Goal: Information Seeking & Learning: Check status

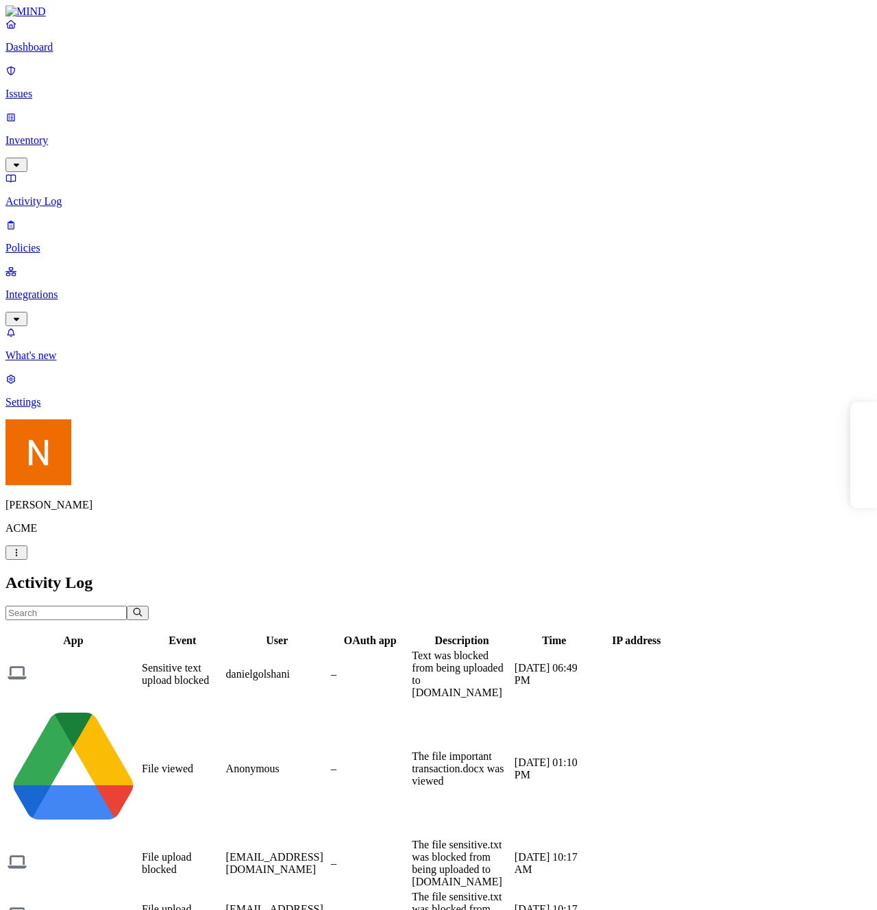
click at [42, 242] on p "Policies" at bounding box center [438, 248] width 866 height 12
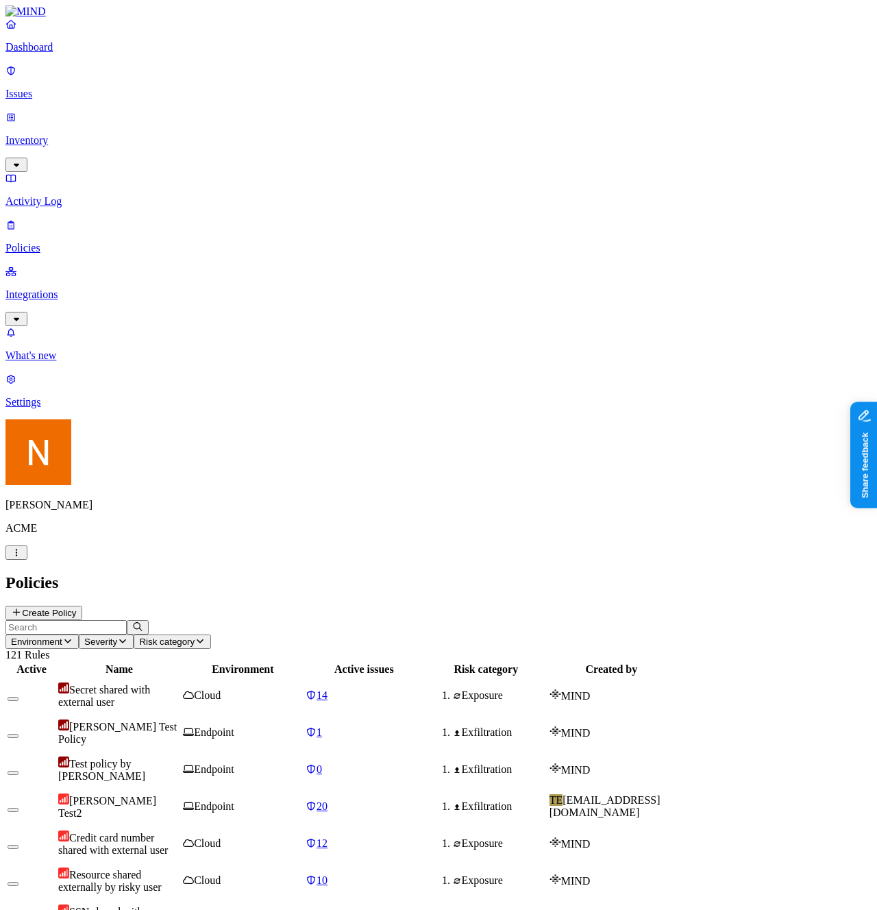
click at [115, 288] on p "Integrations" at bounding box center [438, 294] width 866 height 12
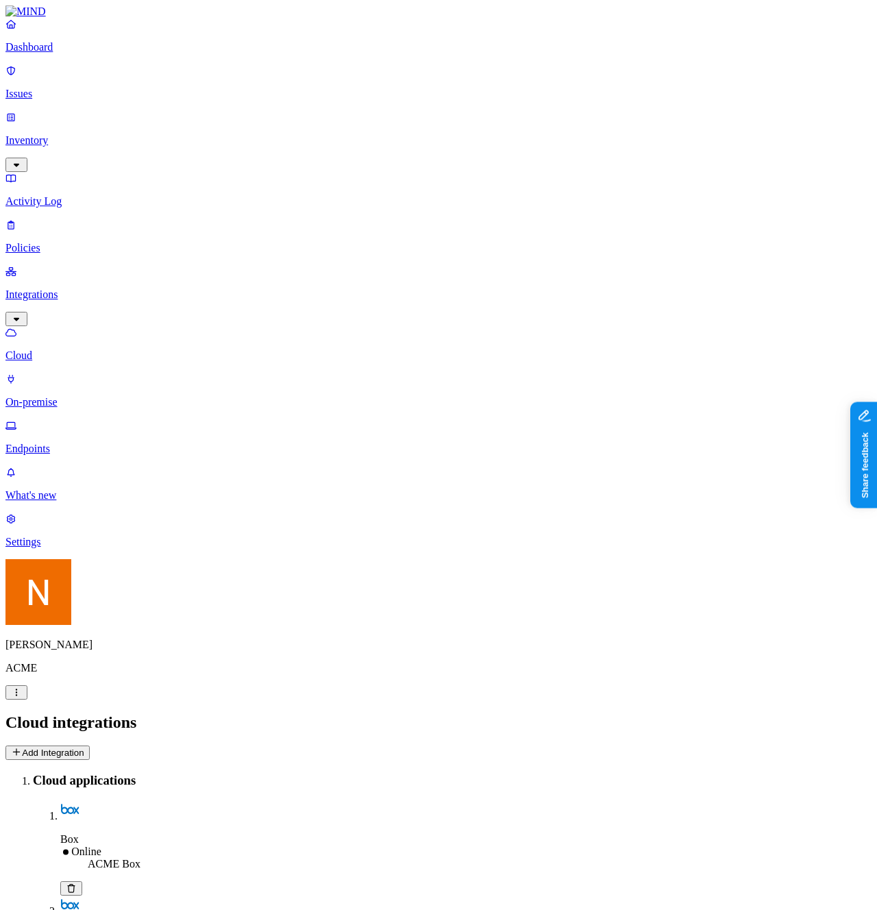
click at [110, 442] on p "Endpoints" at bounding box center [438, 448] width 866 height 12
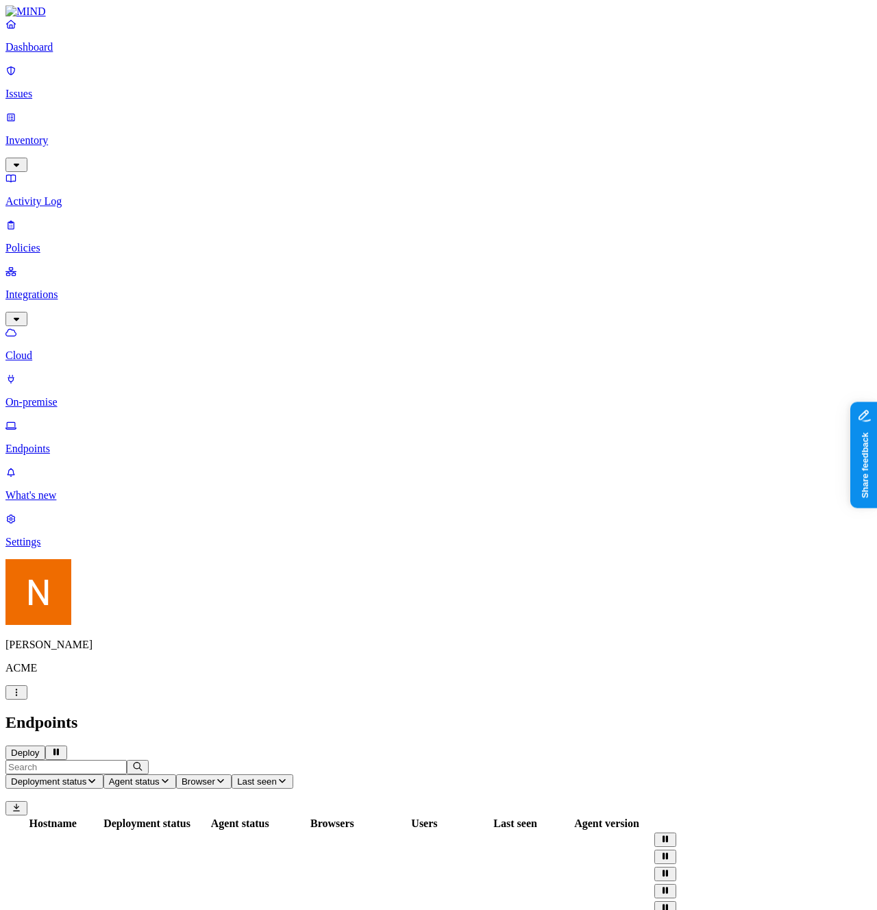
click at [45, 745] on button "Deploy" at bounding box center [25, 752] width 40 height 14
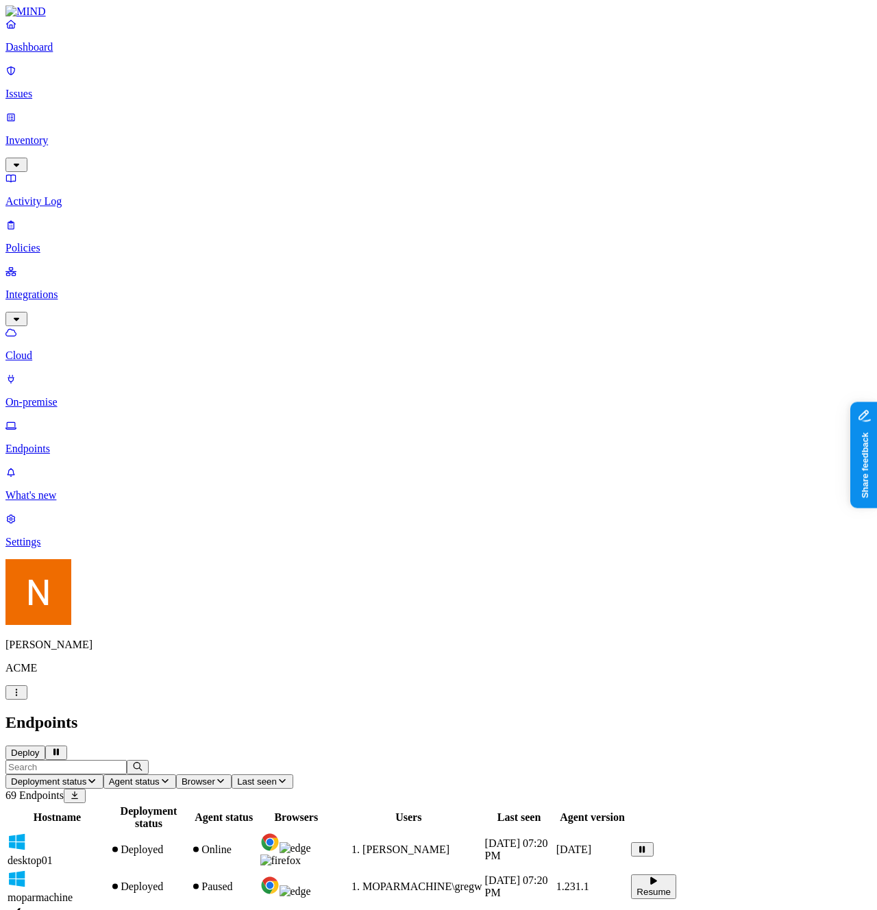
drag, startPoint x: 268, startPoint y: 875, endPoint x: 260, endPoint y: 878, distance: 8.0
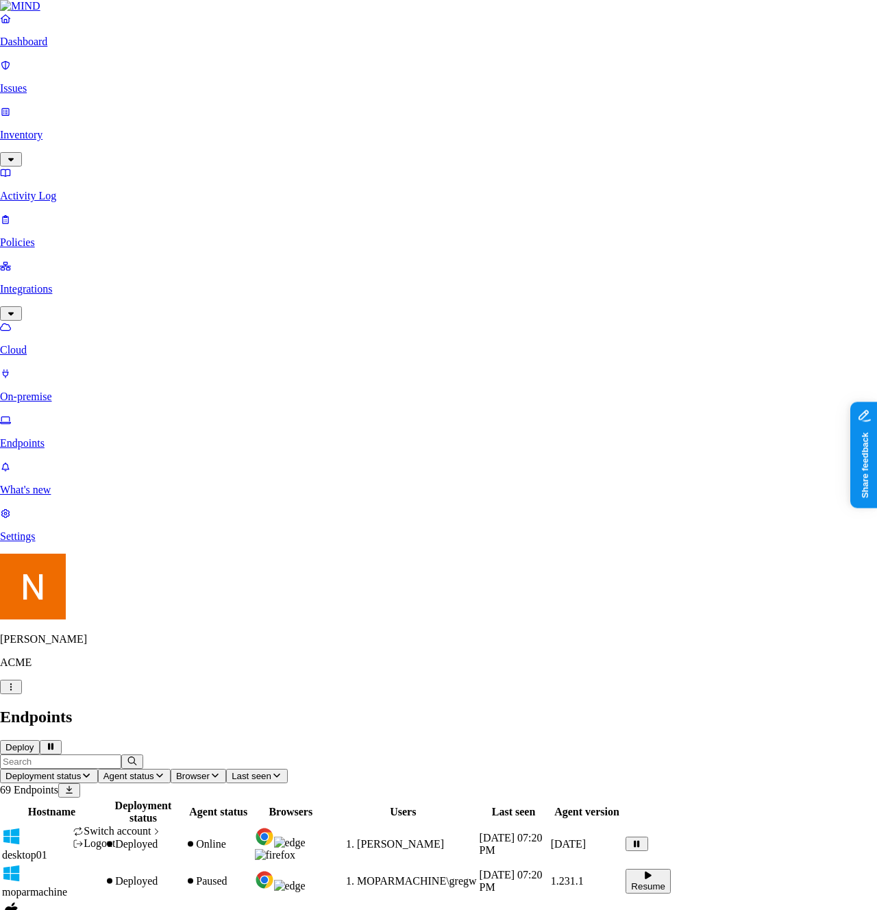
click at [142, 849] on div "Logout" at bounding box center [118, 843] width 90 height 12
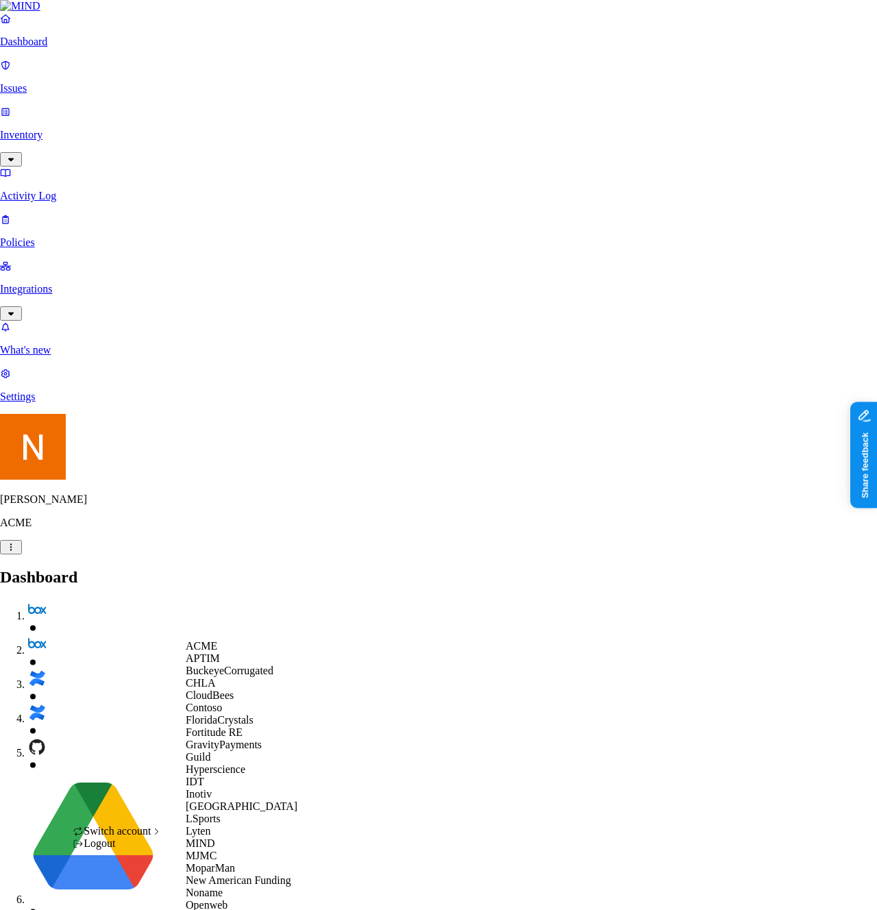
scroll to position [606, 0]
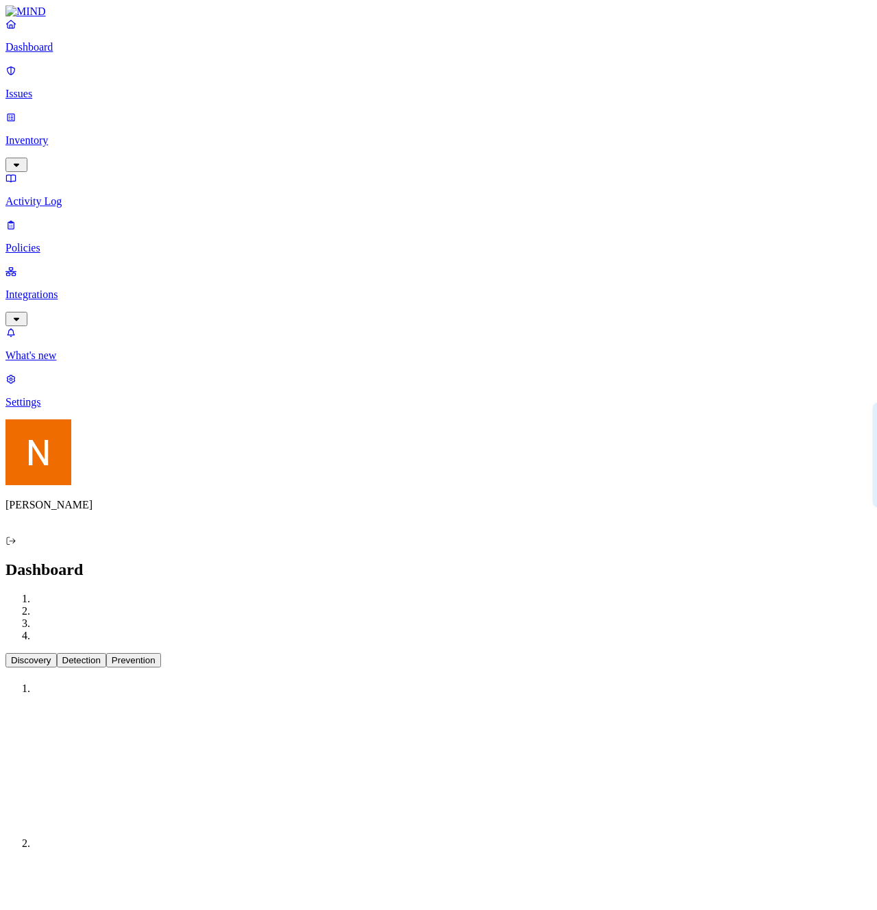
click at [84, 288] on p "Integrations" at bounding box center [438, 294] width 866 height 12
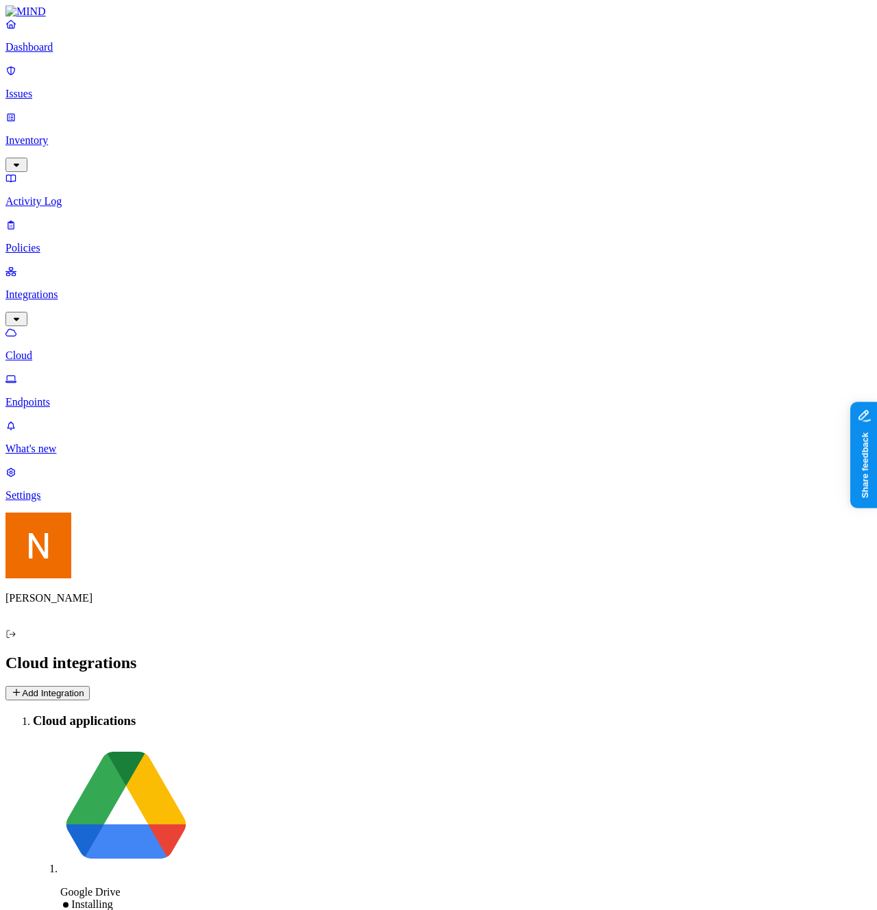
click at [99, 396] on p "Endpoints" at bounding box center [438, 402] width 866 height 12
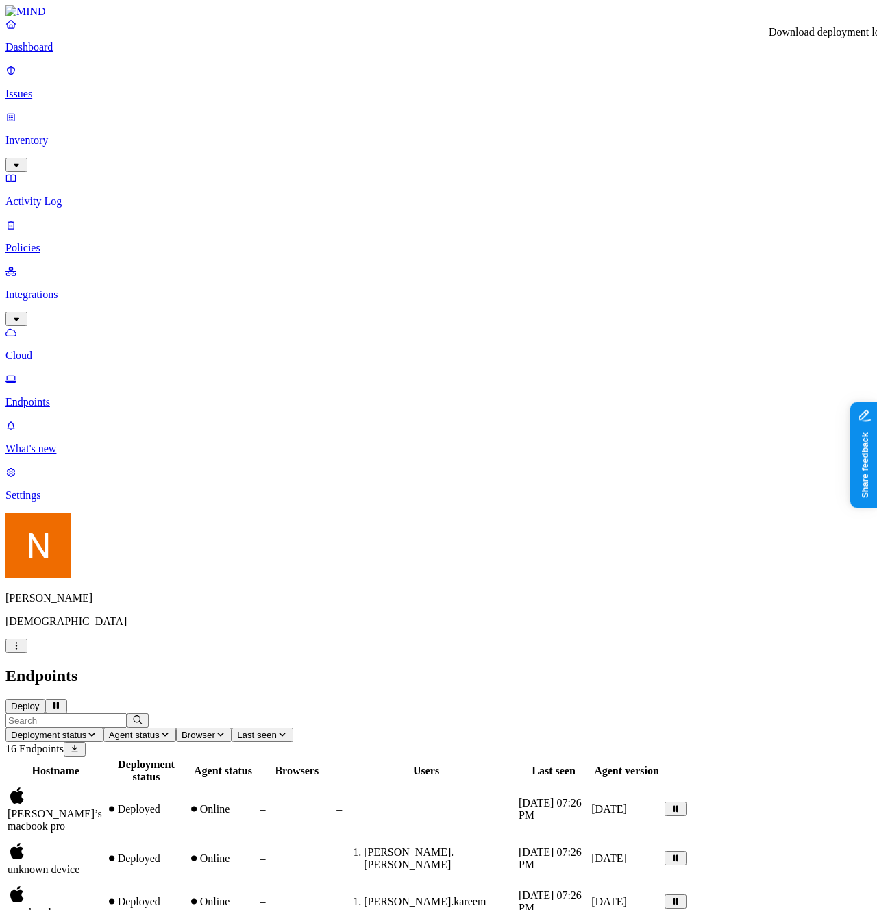
click at [257, 852] on div "Online" at bounding box center [222, 858] width 68 height 12
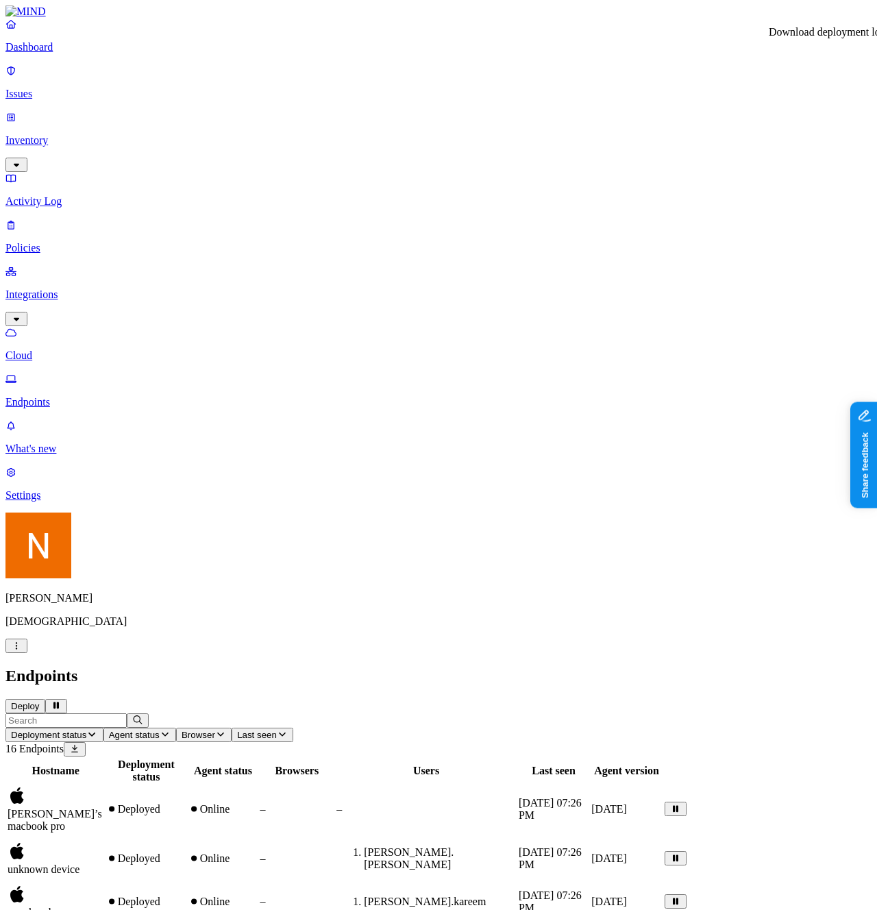
click at [58, 373] on link "Endpoints" at bounding box center [438, 391] width 866 height 36
click at [78, 242] on p "Policies" at bounding box center [438, 248] width 866 height 12
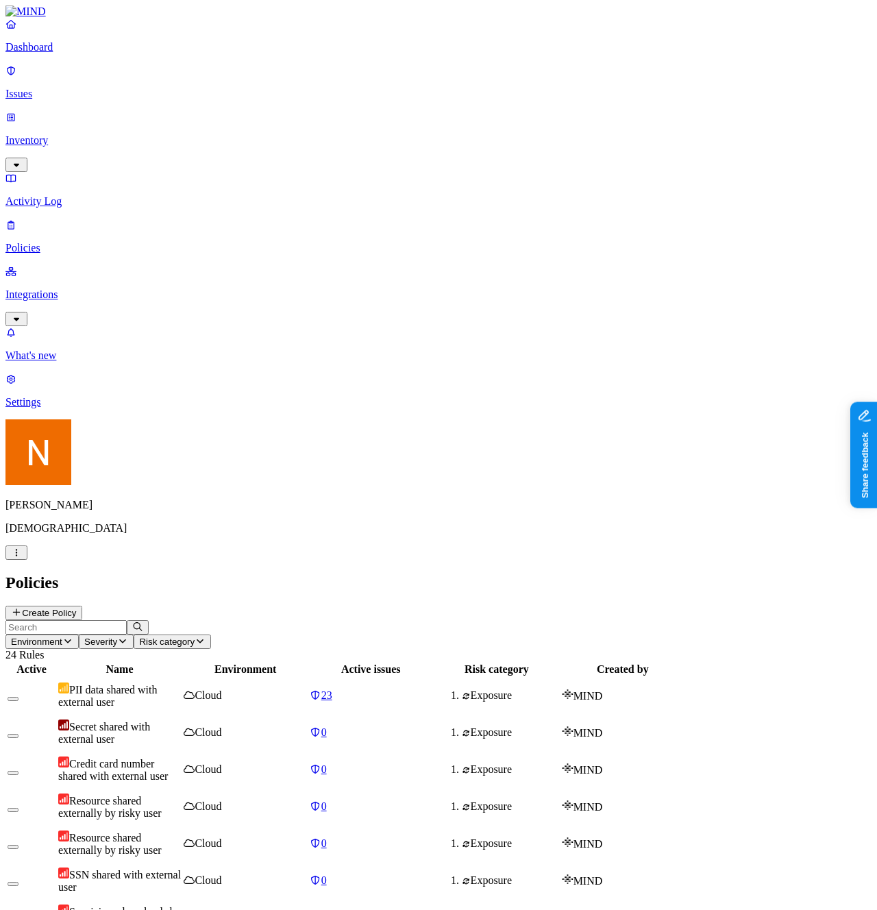
click at [103, 195] on p "Activity Log" at bounding box center [438, 201] width 866 height 12
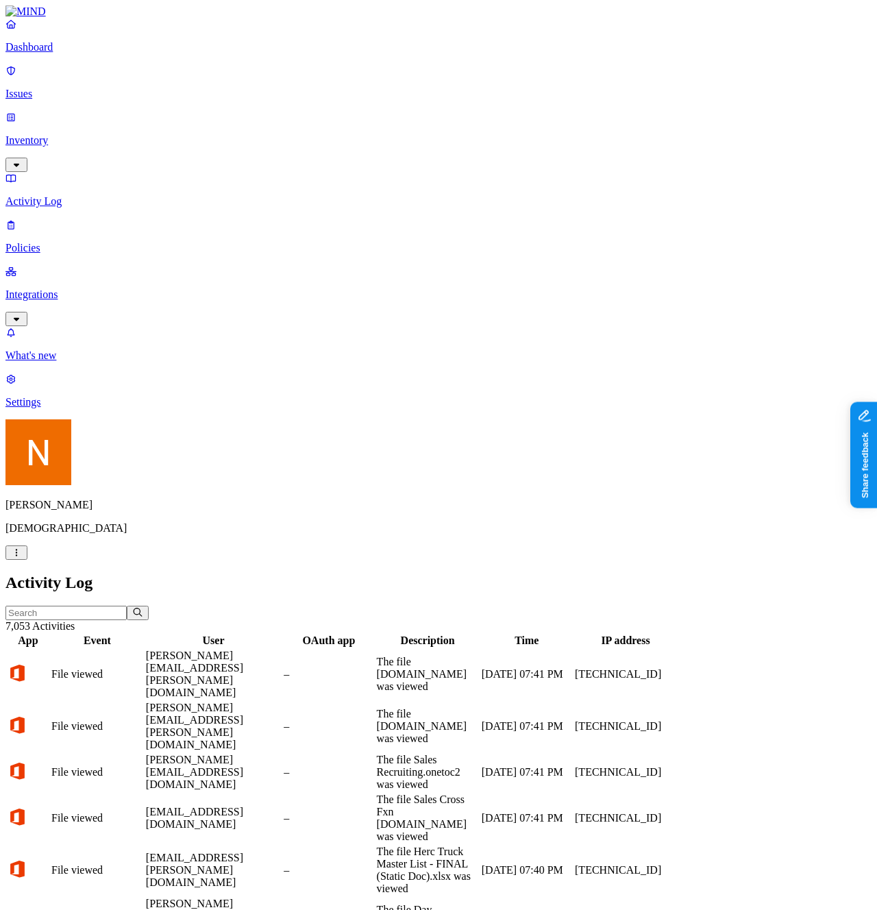
scroll to position [45, 0]
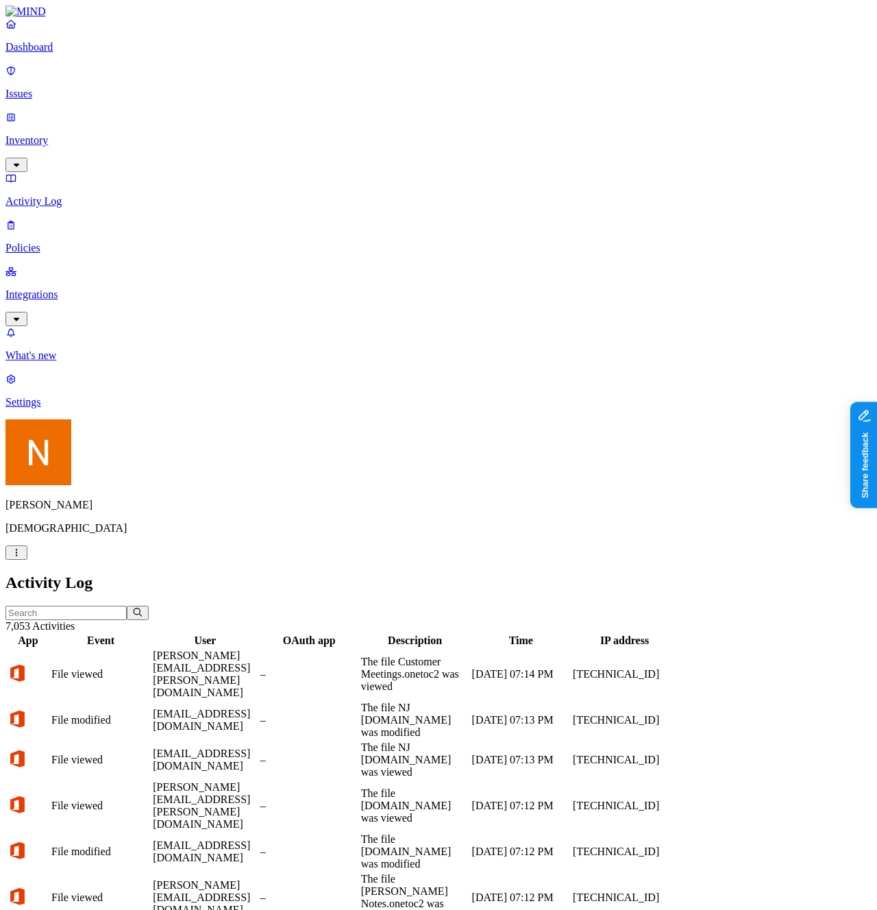
scroll to position [0, 0]
click at [91, 288] on p "Integrations" at bounding box center [438, 294] width 866 height 12
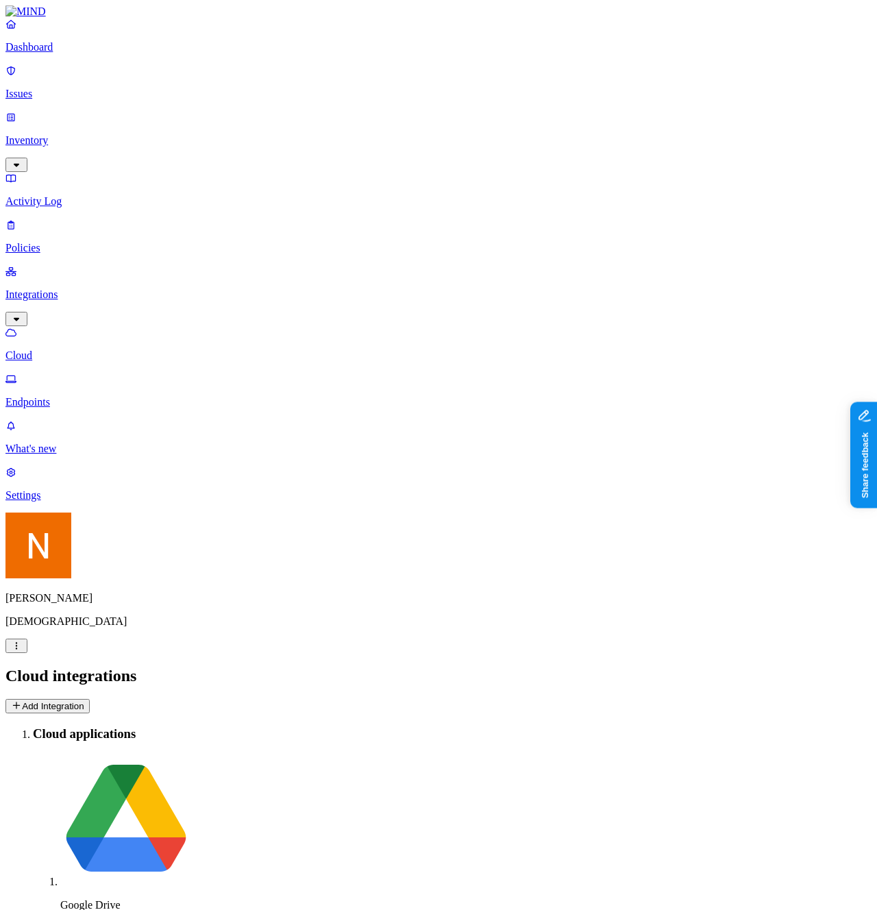
click at [96, 396] on p "Endpoints" at bounding box center [438, 402] width 866 height 12
